Goal: Ask a question

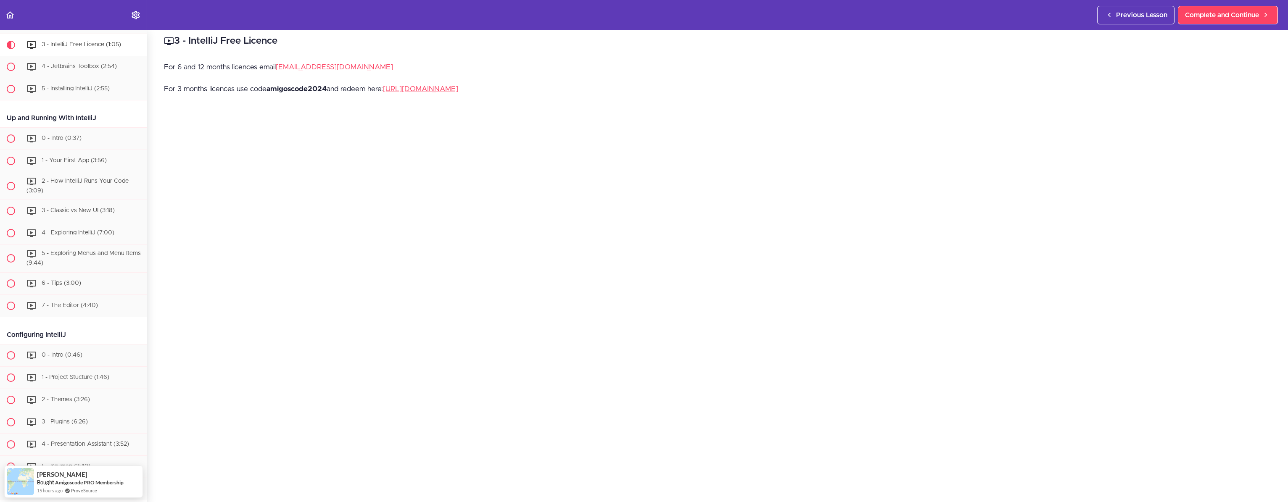
scroll to position [5, 0]
click at [451, 92] on link "[URL][DOMAIN_NAME]" at bounding box center [420, 90] width 75 height 7
click at [72, 93] on div "5 - Installing IntelliJ (2:55)" at bounding box center [84, 89] width 125 height 18
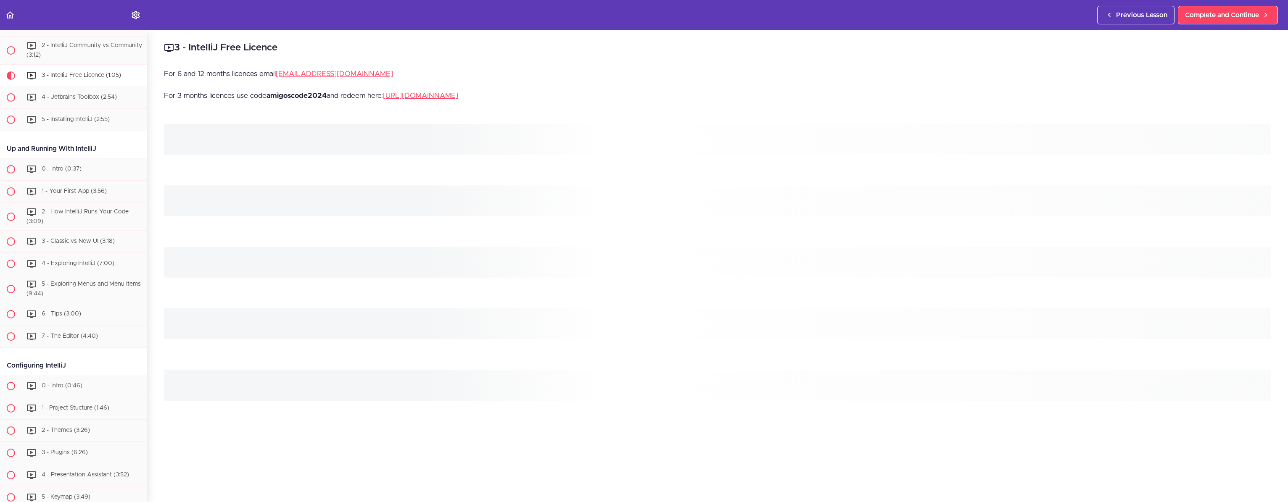
scroll to position [210, 0]
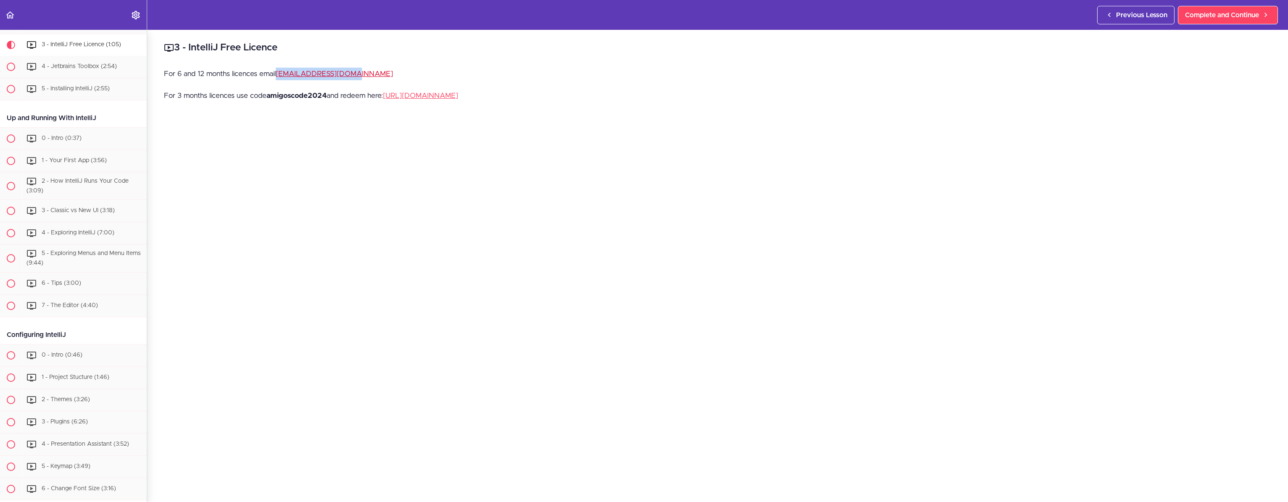
drag, startPoint x: 366, startPoint y: 70, endPoint x: 291, endPoint y: 76, distance: 74.6
click at [279, 76] on p "For 6 and 12 months licences email [EMAIL_ADDRESS][DOMAIN_NAME]" at bounding box center [717, 74] width 1107 height 13
copy link "[EMAIL_ADDRESS][DOMAIN_NAME]"
click at [568, 76] on p "For 6 and 12 months licences email [EMAIL_ADDRESS][DOMAIN_NAME]" at bounding box center [717, 74] width 1107 height 13
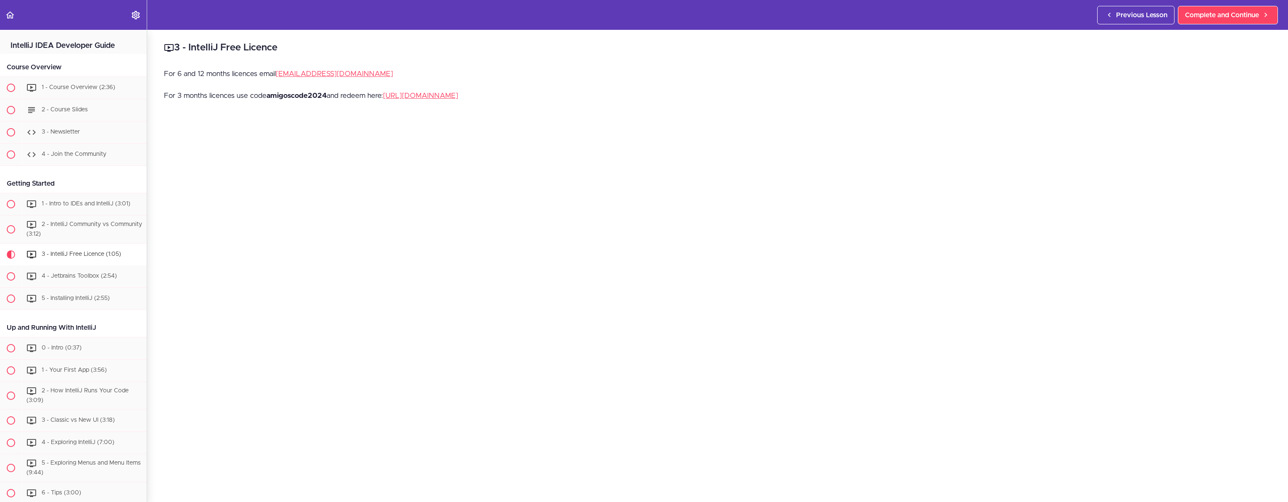
scroll to position [210, 0]
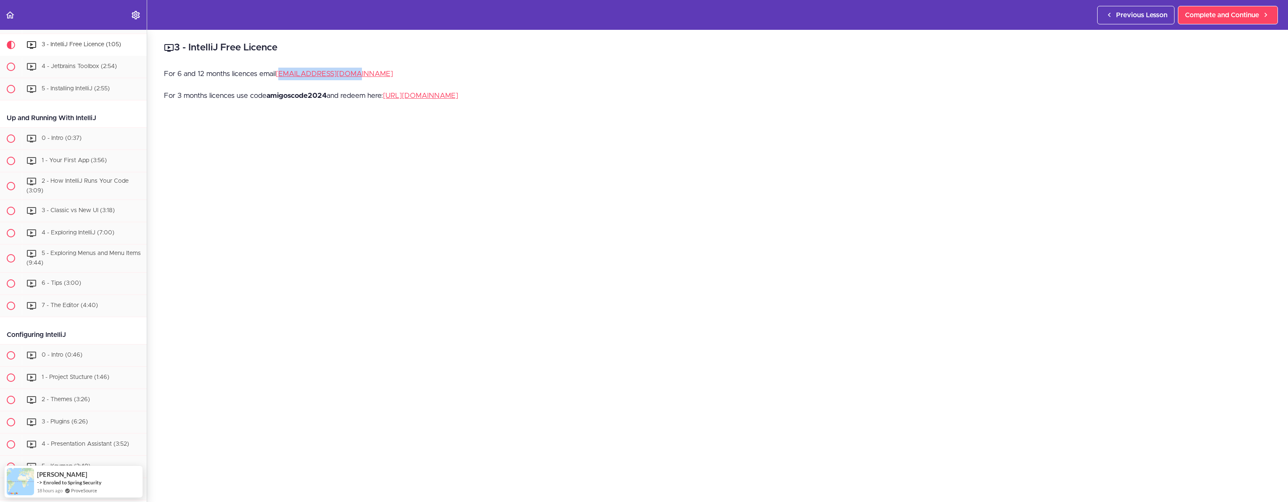
drag, startPoint x: 383, startPoint y: 73, endPoint x: 308, endPoint y: 95, distance: 78.3
click at [281, 77] on p "For 6 and 12 months licences email [EMAIL_ADDRESS][DOMAIN_NAME]" at bounding box center [717, 74] width 1107 height 13
drag, startPoint x: 277, startPoint y: 71, endPoint x: 362, endPoint y: 72, distance: 84.9
click at [362, 72] on p "For 6 and 12 months licences email [EMAIL_ADDRESS][DOMAIN_NAME]" at bounding box center [717, 74] width 1107 height 13
copy link "[EMAIL_ADDRESS][DOMAIN_NAME]"
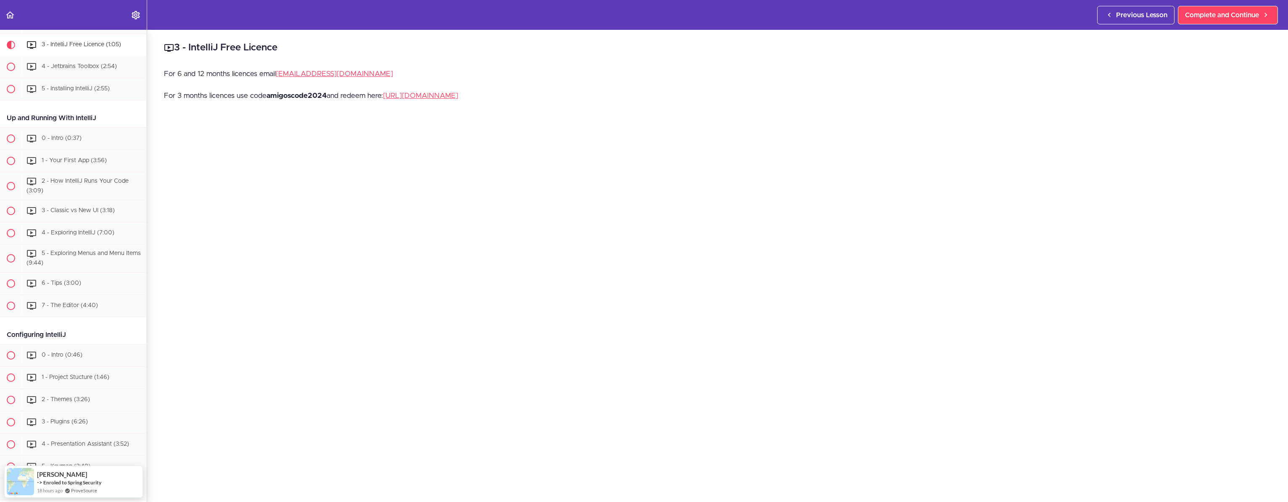
drag, startPoint x: 531, startPoint y: 65, endPoint x: 559, endPoint y: 61, distance: 28.1
click at [531, 65] on div "3 - IntelliJ Free Licence For 6 and 12 months licences email hello@amigoscode.c…" at bounding box center [717, 266] width 1141 height 472
